Goal: Task Accomplishment & Management: Use online tool/utility

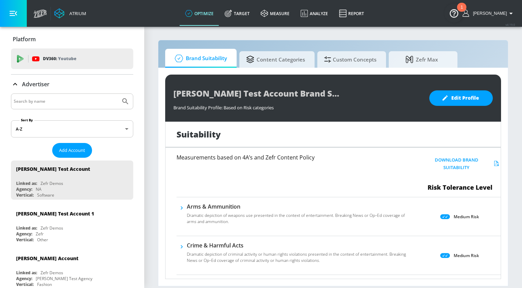
click at [43, 99] on input "Search by name" at bounding box center [66, 101] width 104 height 9
type input "[PERSON_NAME]"
click at [118, 94] on button "Submit Search" at bounding box center [125, 101] width 15 height 15
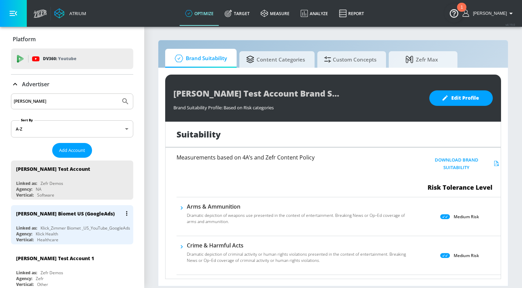
click at [92, 216] on div "Zimmer Biomet US (GoogleAds)" at bounding box center [73, 213] width 115 height 16
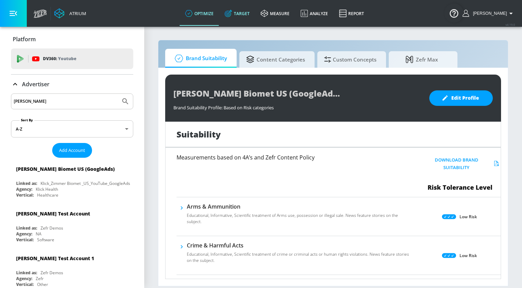
click at [253, 16] on link "Target" at bounding box center [237, 13] width 36 height 25
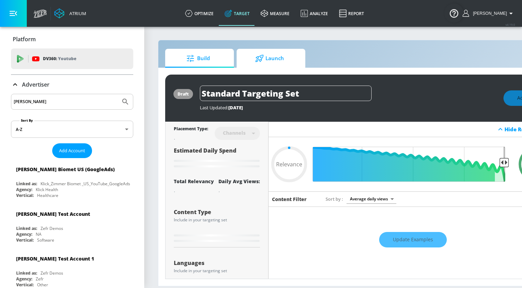
type input "0.05"
click at [277, 57] on span "Launch" at bounding box center [269, 58] width 52 height 16
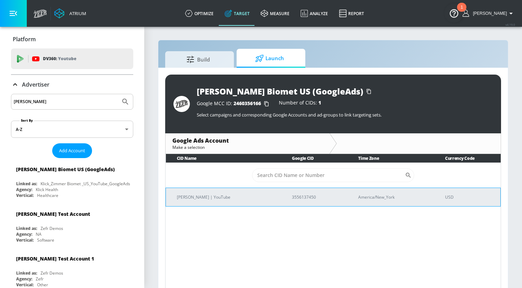
click at [228, 196] on p "Arnold | YouTube" at bounding box center [226, 196] width 98 height 7
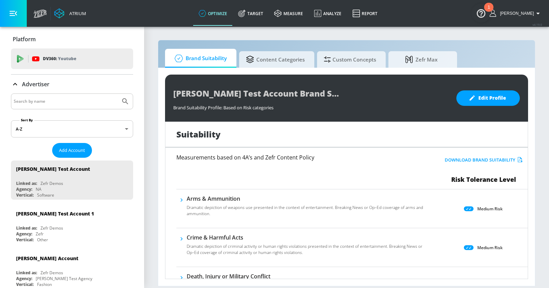
click at [86, 103] on input "Search by name" at bounding box center [66, 101] width 104 height 9
type input "mattel"
click at [118, 94] on button "Submit Search" at bounding box center [125, 101] width 15 height 15
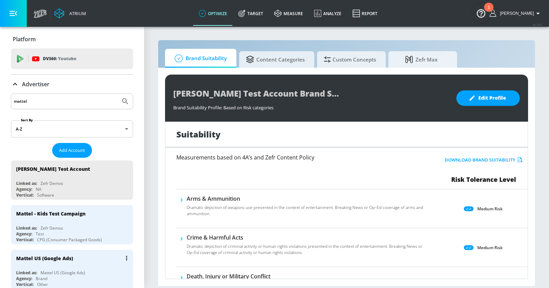
click at [94, 257] on div "Mattel US (Google Ads)" at bounding box center [73, 257] width 115 height 16
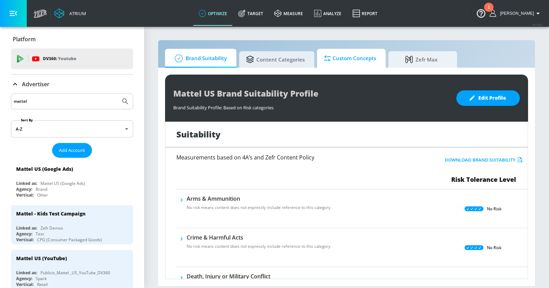
click at [331, 54] on span "Custom Concepts" at bounding box center [350, 58] width 52 height 16
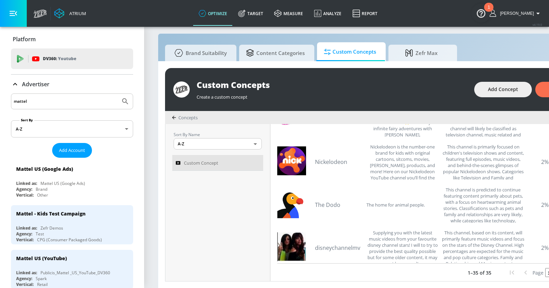
scroll to position [862, 0]
